Goal: Find specific page/section: Find specific page/section

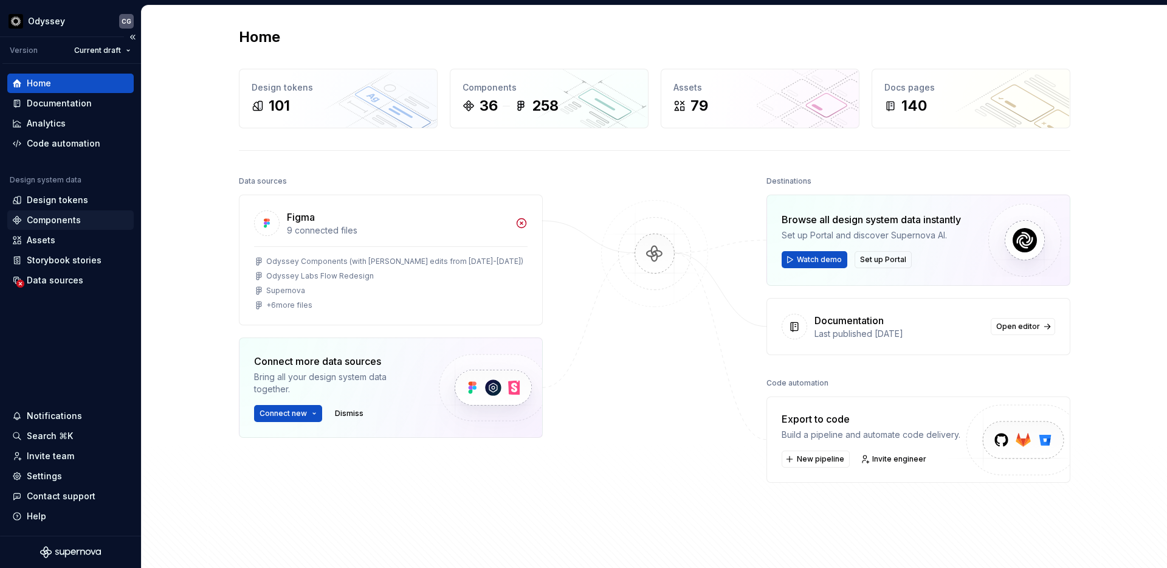
click at [78, 228] on div "Components" at bounding box center [70, 219] width 126 height 19
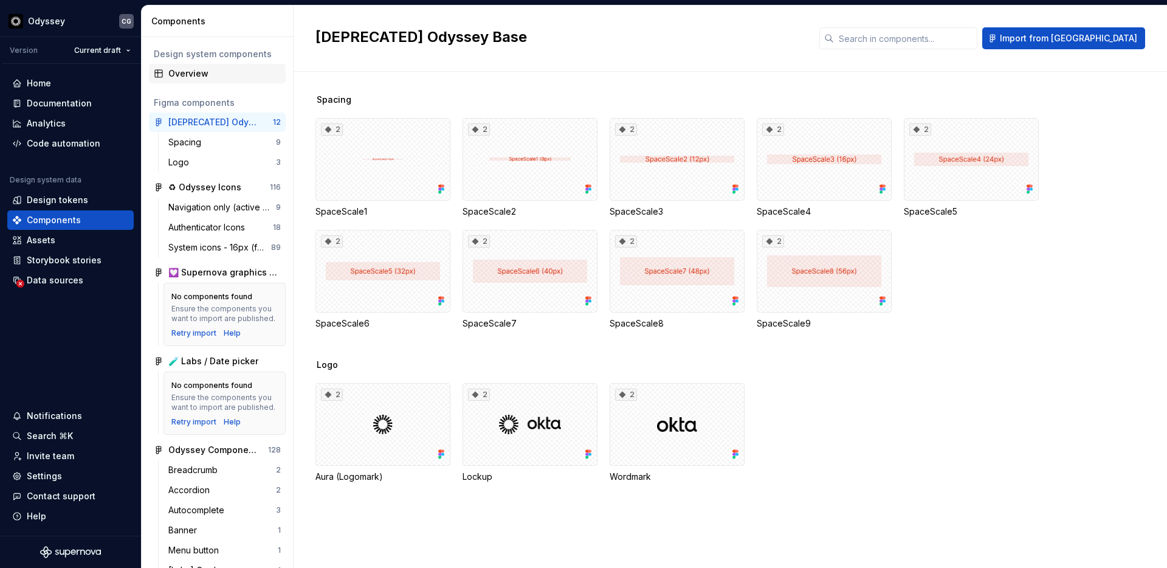
click at [196, 69] on div "Overview" at bounding box center [224, 73] width 112 height 12
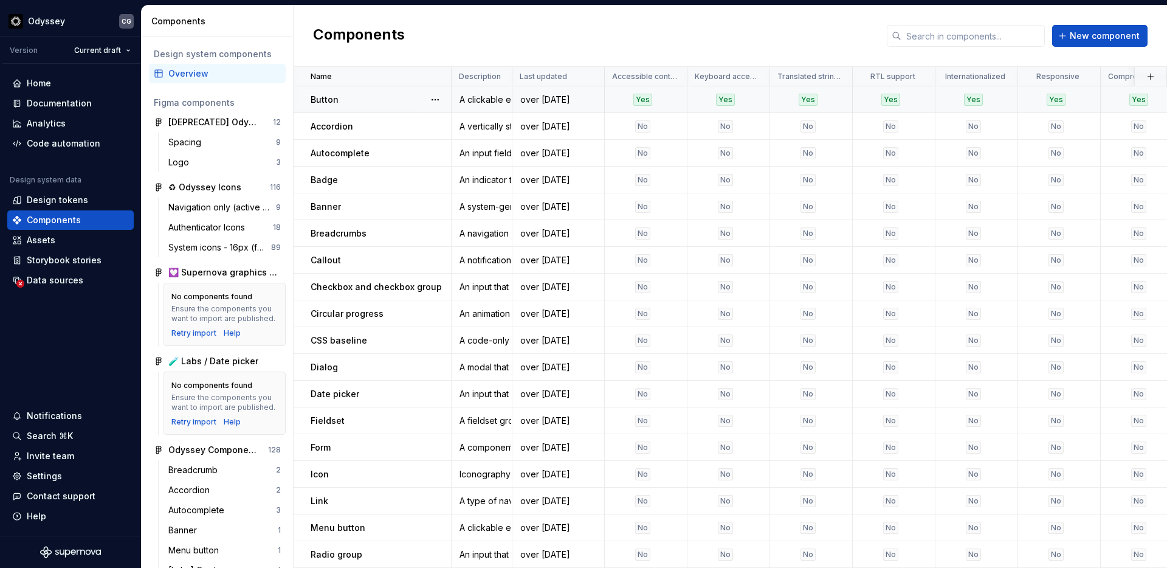
click at [345, 100] on div "Button" at bounding box center [381, 100] width 140 height 12
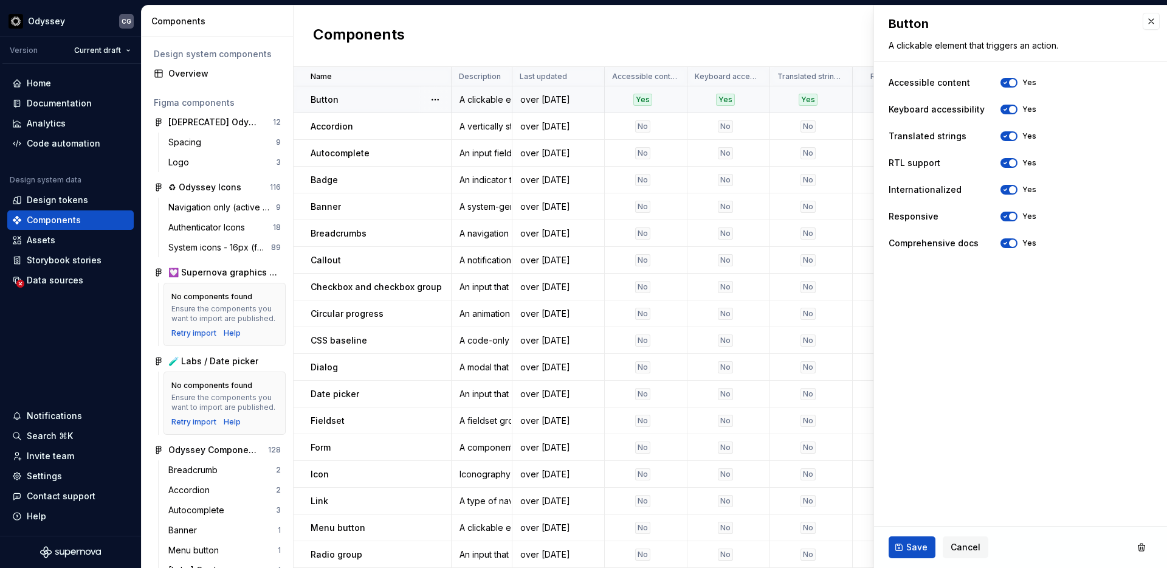
type textarea "*"
click at [1155, 17] on button "button" at bounding box center [1151, 21] width 17 height 17
